Goal: Task Accomplishment & Management: Manage account settings

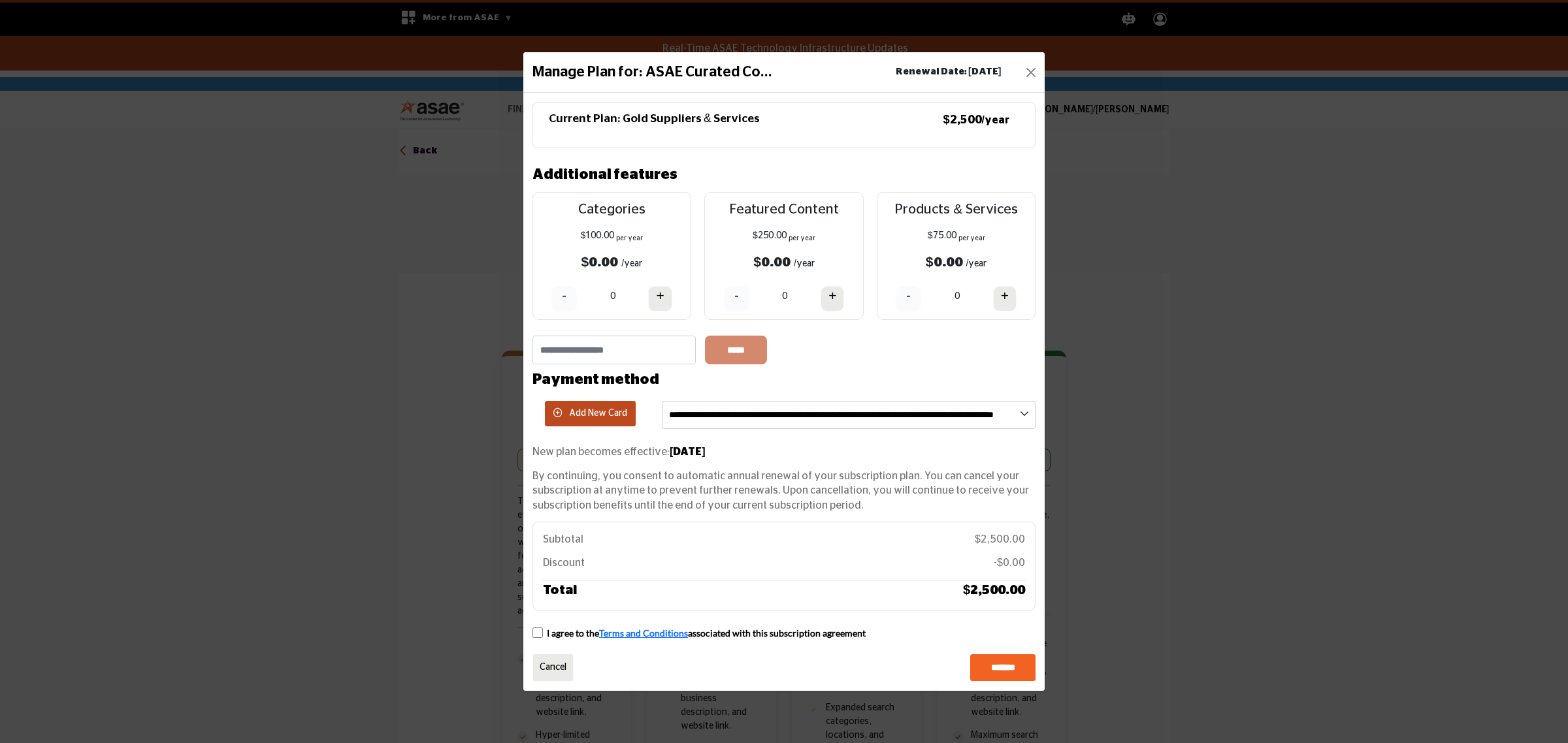
click at [1024, 64] on button "Close" at bounding box center [1031, 72] width 18 height 18
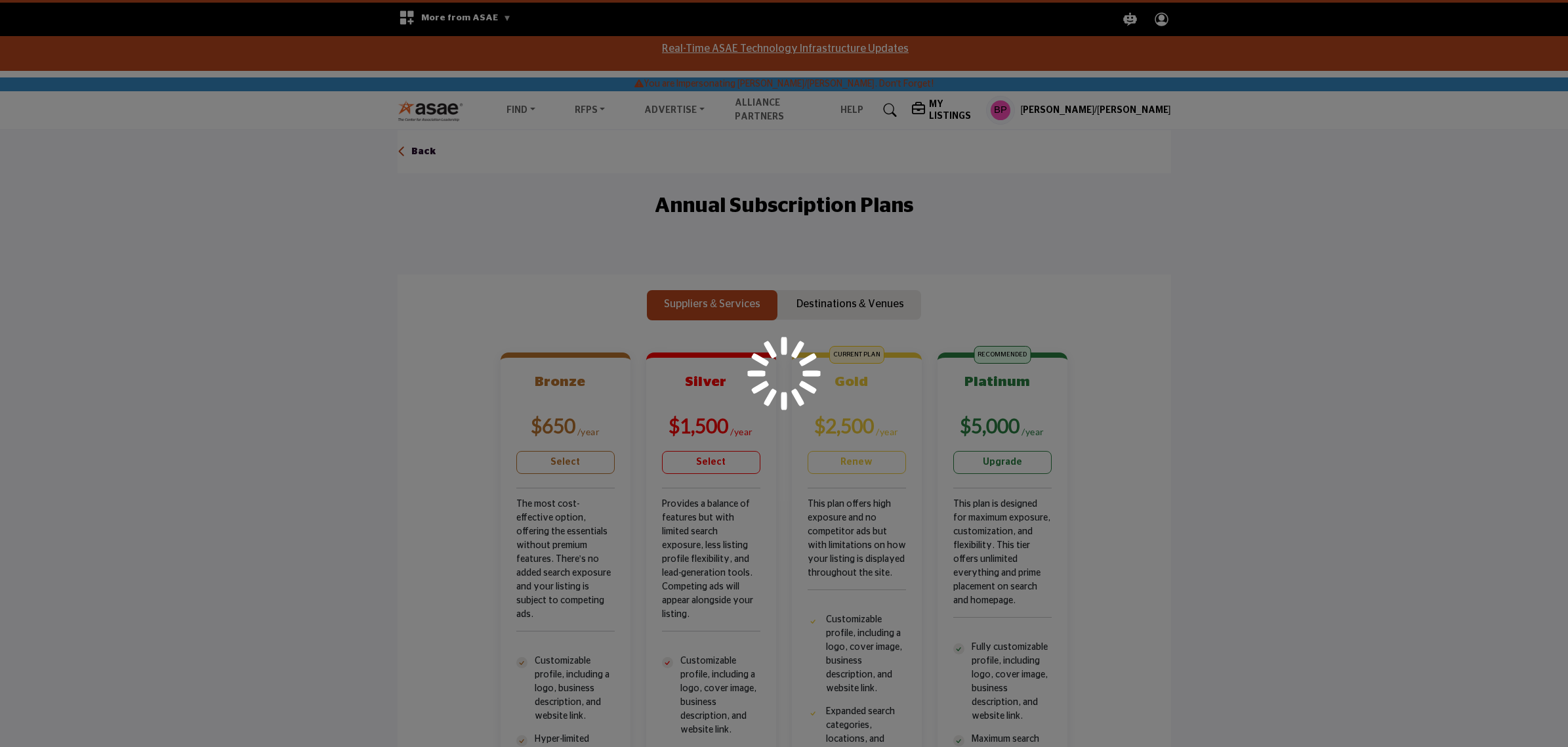
click at [1125, 116] on div at bounding box center [784, 373] width 1568 height 747
click at [1135, 106] on div at bounding box center [784, 373] width 1568 height 747
click at [1107, 106] on div at bounding box center [784, 373] width 1568 height 747
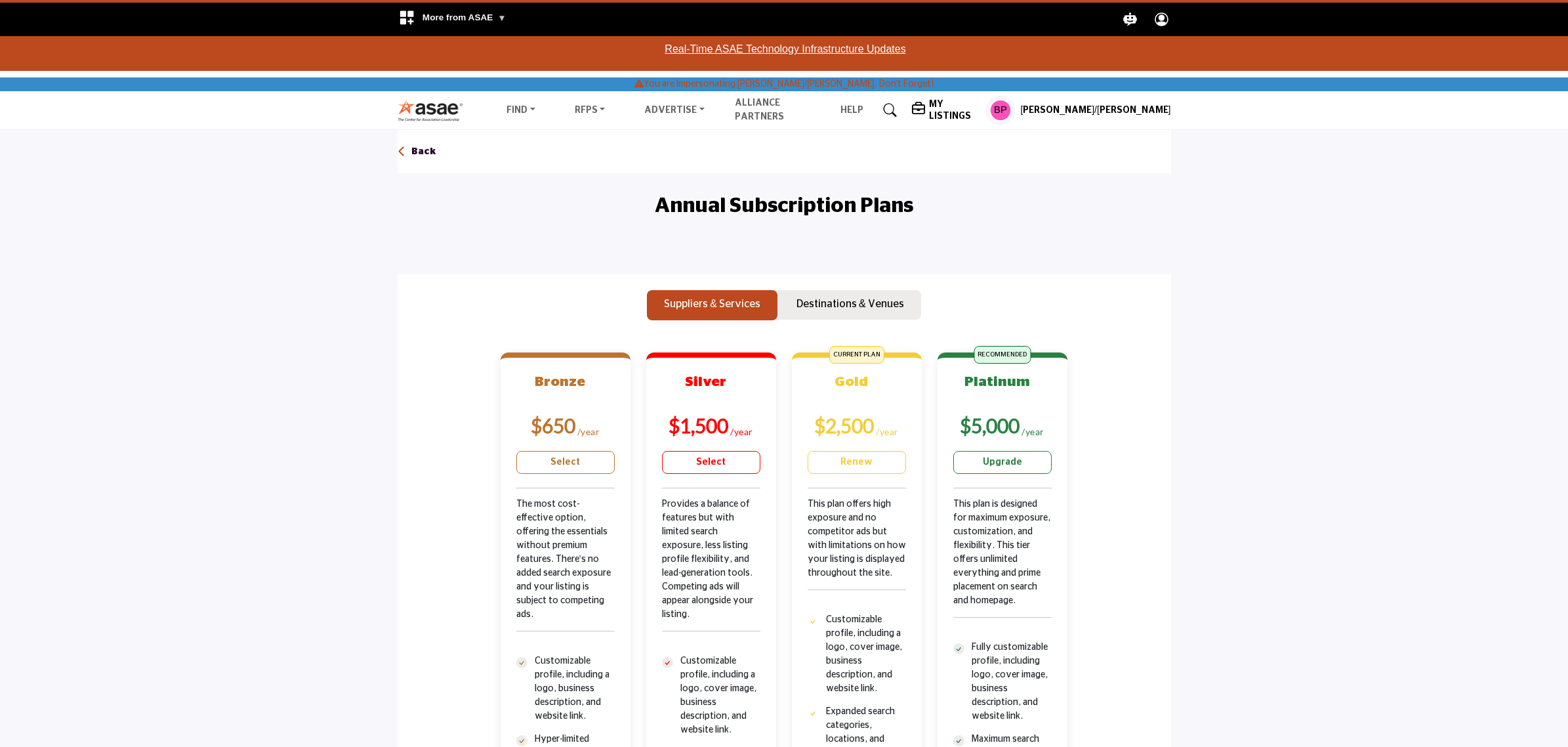
click at [1118, 113] on h5 "[PERSON_NAME]/[PERSON_NAME]" at bounding box center [1095, 111] width 150 height 13
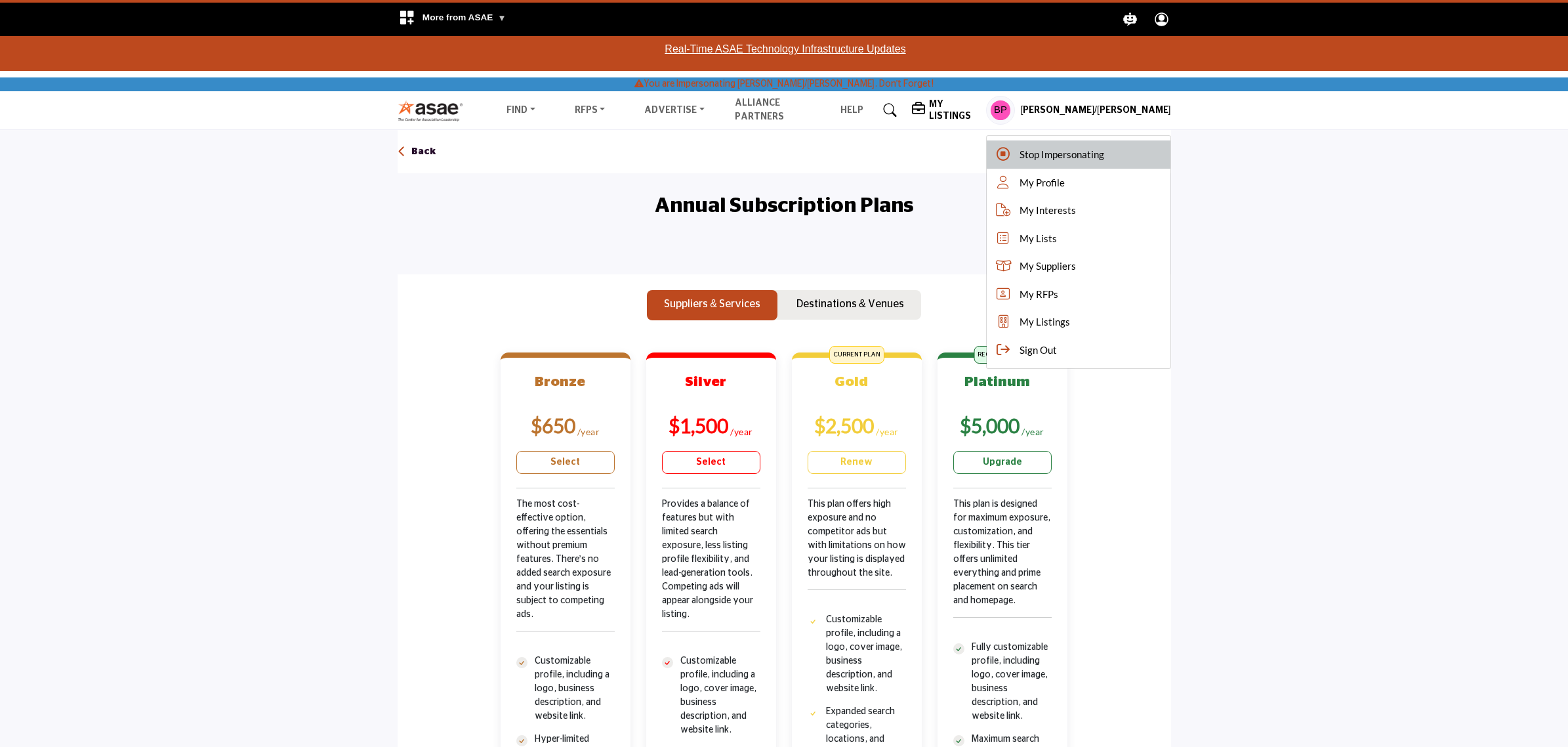
click at [1104, 148] on span "Stop Impersonating" at bounding box center [1062, 155] width 85 height 15
